Goal: Task Accomplishment & Management: Complete application form

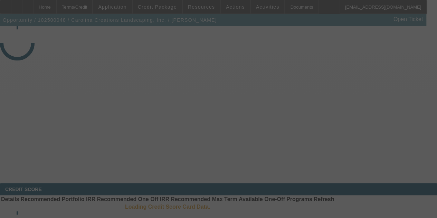
select select "3"
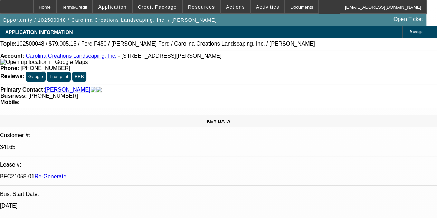
select select "0"
select select "0.1"
select select "4"
click at [289, 7] on div "Documents" at bounding box center [302, 7] width 34 height 14
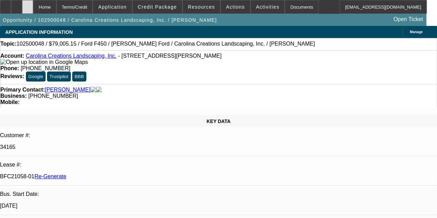
click at [33, 4] on div at bounding box center [27, 7] width 11 height 14
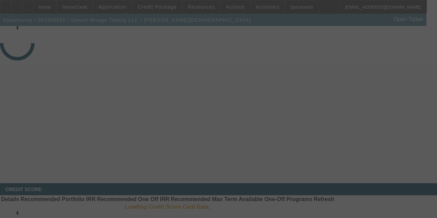
select select "4"
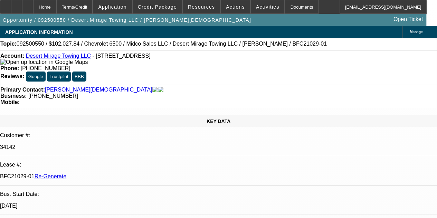
select select "0"
select select "3"
select select "0.1"
select select "4"
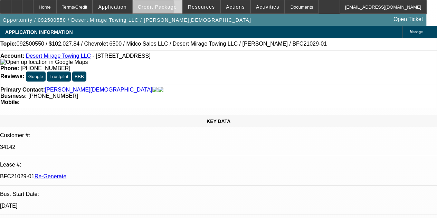
click at [161, 8] on span "Credit Package" at bounding box center [157, 7] width 39 height 6
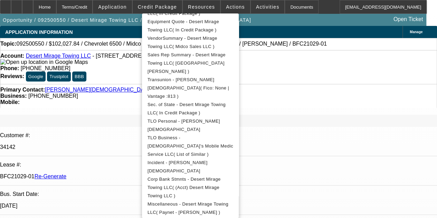
scroll to position [169, 0]
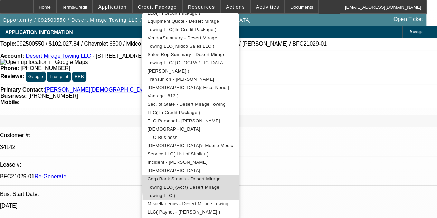
click at [221, 176] on span "Corp Bank Stmnts - Desert Mirage Towing LLC( (Acct) Desert Mirage Towing LLC )" at bounding box center [184, 187] width 73 height 22
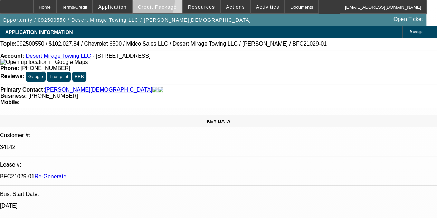
click at [152, 2] on span at bounding box center [157, 7] width 49 height 17
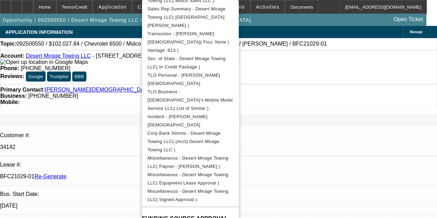
scroll to position [210, 0]
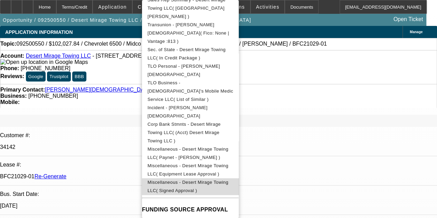
click at [229, 180] on span "Miscellaneous - Desert Mirage Towing LLC( Signed Approval )" at bounding box center [188, 186] width 81 height 13
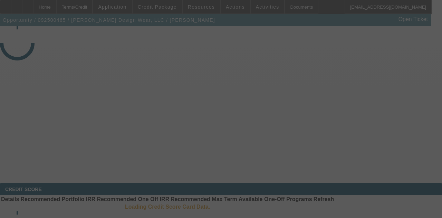
select select "3"
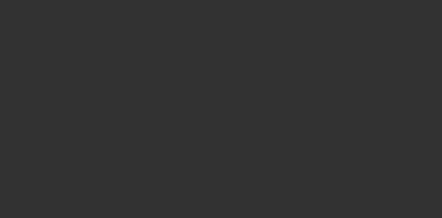
select select "0"
select select "2"
select select "0"
select select "6"
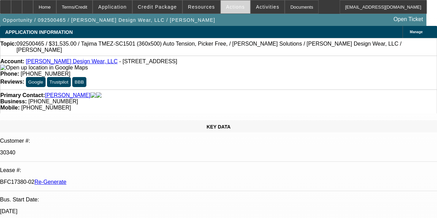
click at [226, 6] on span "Actions" at bounding box center [235, 7] width 19 height 6
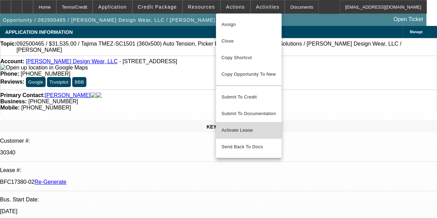
click at [234, 126] on span "Activate Lease" at bounding box center [249, 130] width 55 height 8
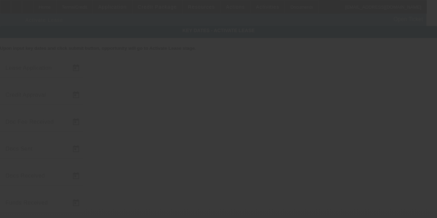
type input "9/22/2025"
type input "9/23/2025"
type input "9/24/2025"
type input "9/25/2025"
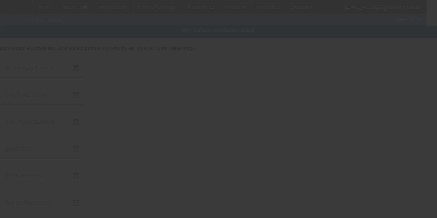
type input "9/25/2025"
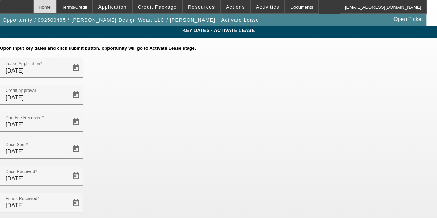
click at [56, 5] on div "Home" at bounding box center [44, 7] width 23 height 14
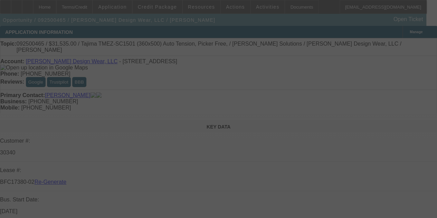
select select "3"
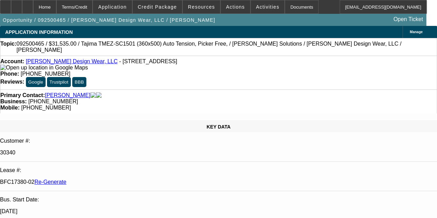
select select "0"
select select "2"
select select "0"
select select "6"
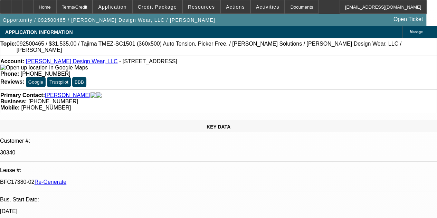
click at [63, 62] on link "Baker Design Wear, LLC" at bounding box center [72, 61] width 92 height 6
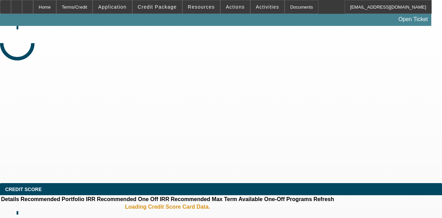
select select "3"
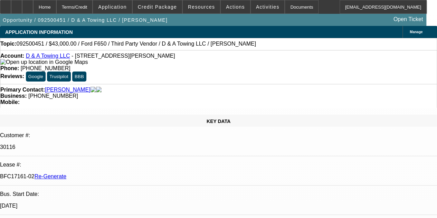
select select "0"
select select "0.15"
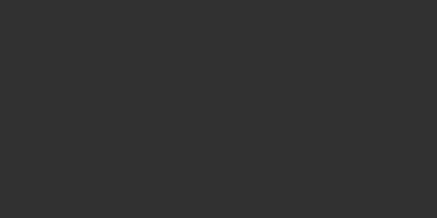
select select "1"
select select "3"
select select "16"
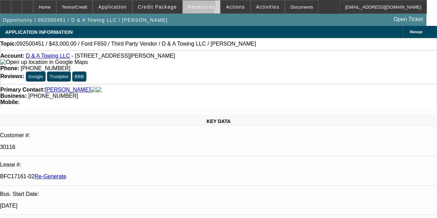
click at [193, 5] on span "Resources" at bounding box center [201, 7] width 27 height 6
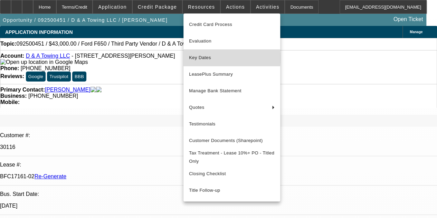
click at [201, 58] on span "Key Dates" at bounding box center [232, 58] width 86 height 8
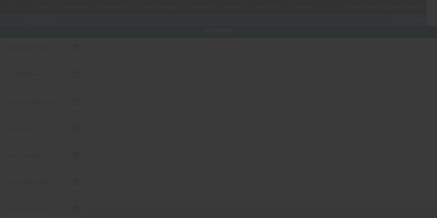
type input "9/22/2025"
type input "10/2/2025"
type input "10/7/2025"
type input "10/8/2025"
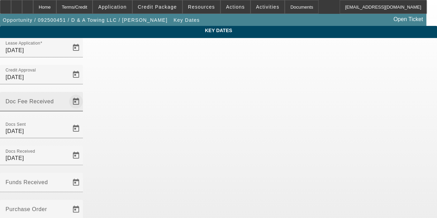
click at [84, 93] on span "Open calendar" at bounding box center [76, 101] width 17 height 17
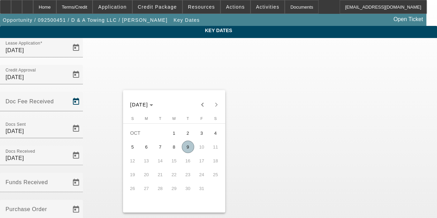
click at [190, 150] on span "9" at bounding box center [188, 147] width 12 height 12
type input "10/9/2025"
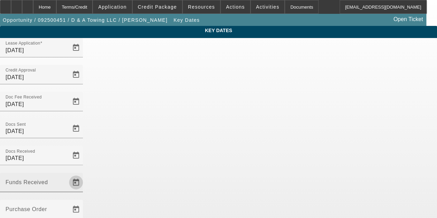
click at [84, 174] on span "Open calendar" at bounding box center [76, 182] width 17 height 17
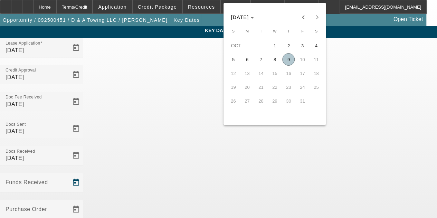
click at [284, 59] on span "9" at bounding box center [288, 59] width 12 height 12
type input "10/9/2025"
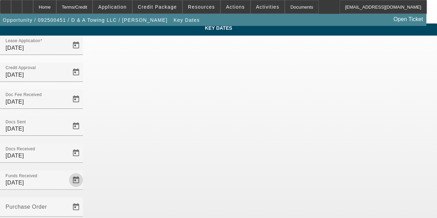
scroll to position [45, 0]
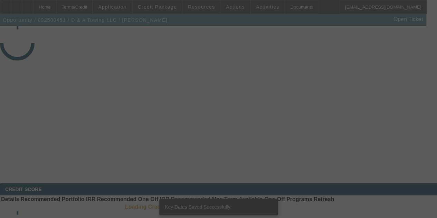
select select "3"
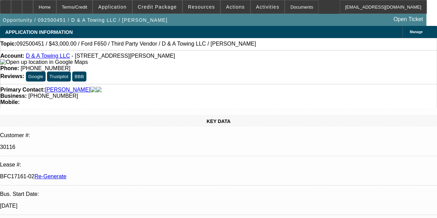
select select "0"
select select "3"
select select "0.15"
select select "16"
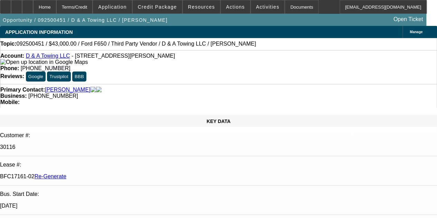
click at [285, 6] on div "Documents" at bounding box center [302, 7] width 34 height 14
click at [33, 9] on div at bounding box center [27, 7] width 11 height 14
